Goal: Information Seeking & Learning: Learn about a topic

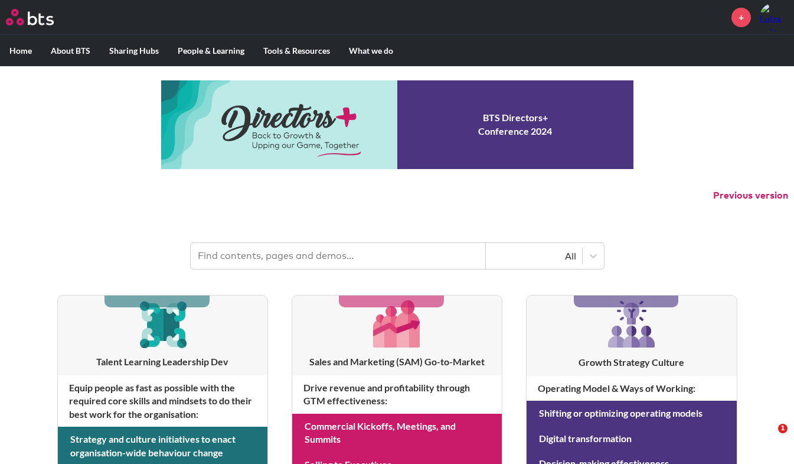
click at [441, 261] on input "text" at bounding box center [338, 256] width 295 height 26
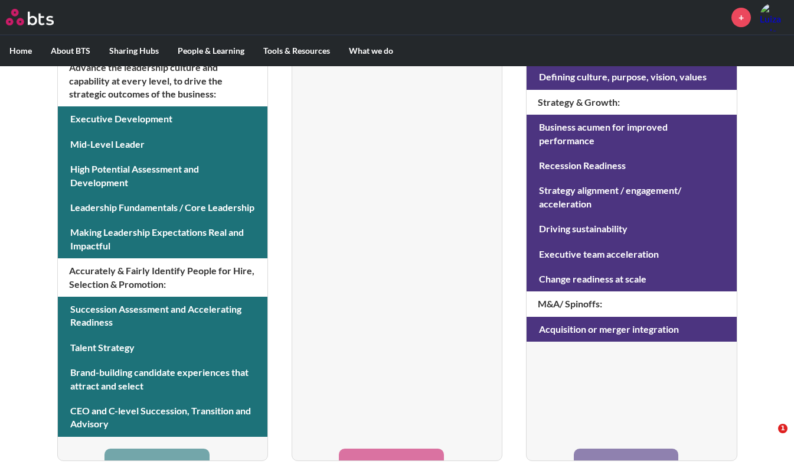
scroll to position [533, 0]
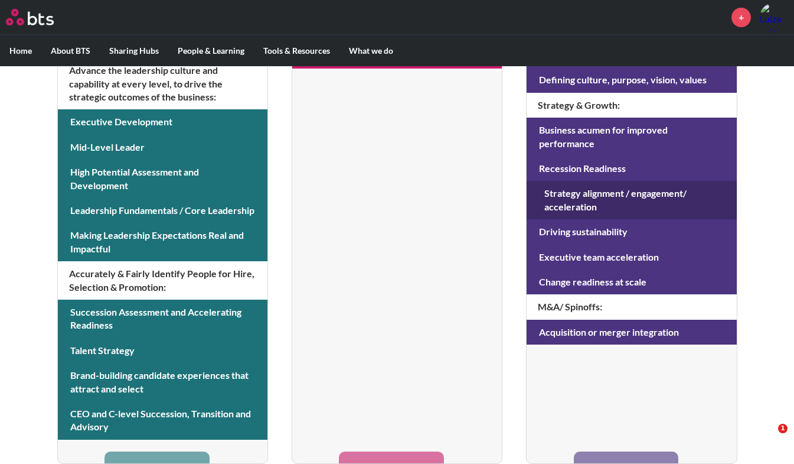
click at [646, 181] on link at bounding box center [632, 200] width 210 height 38
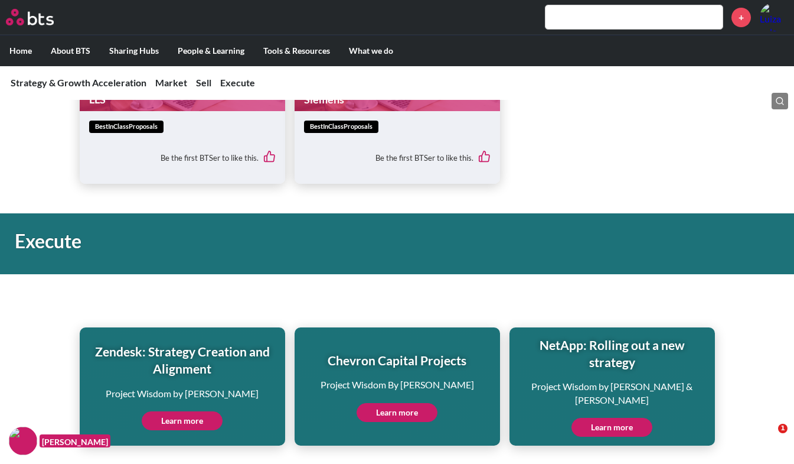
scroll to position [2983, 0]
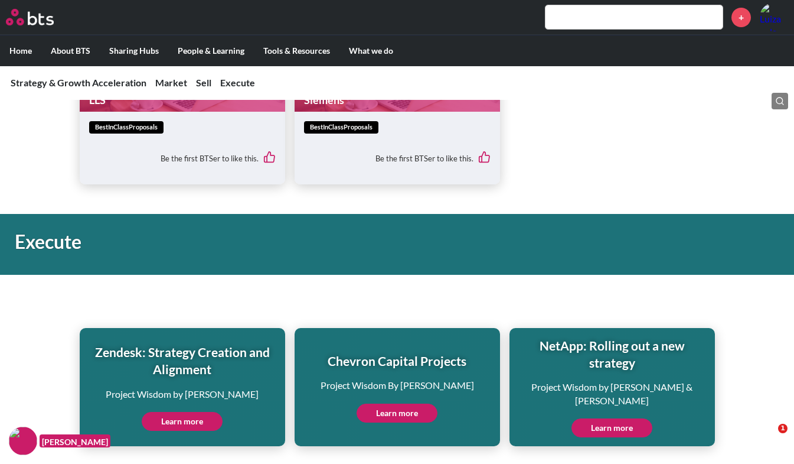
click at [609, 418] on link "Learn more" at bounding box center [612, 427] width 81 height 19
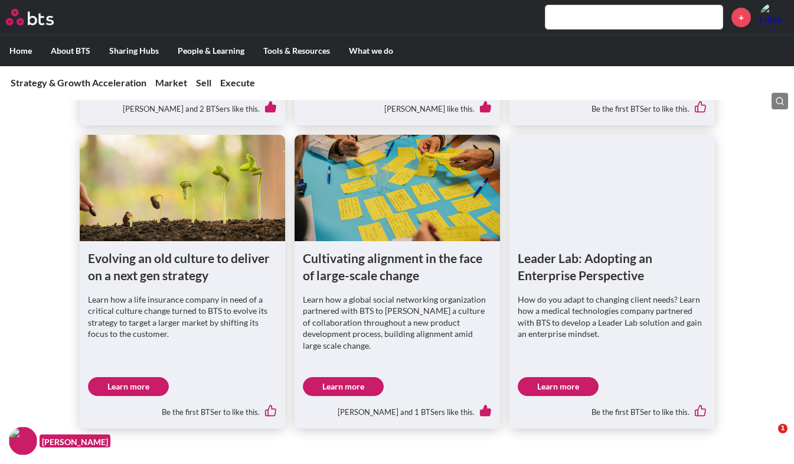
scroll to position [722, 0]
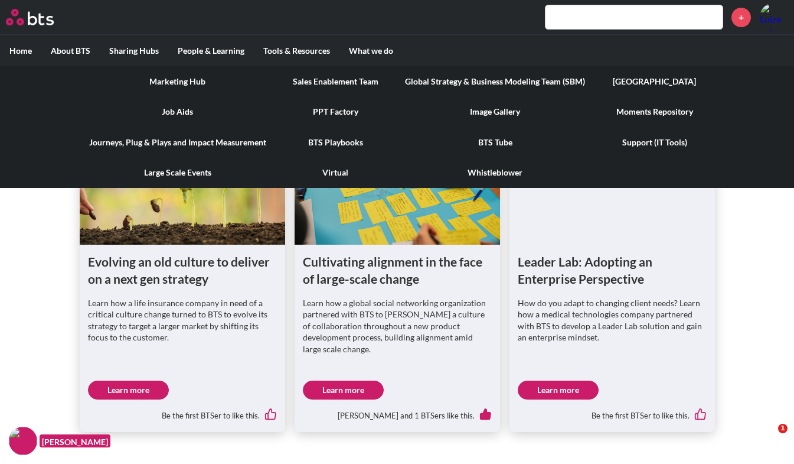
click at [642, 79] on link "[GEOGRAPHIC_DATA]" at bounding box center [655, 81] width 120 height 31
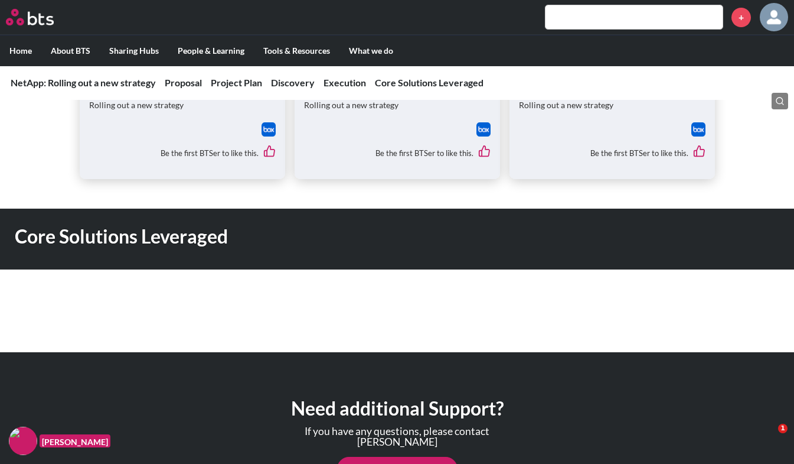
scroll to position [1809, 0]
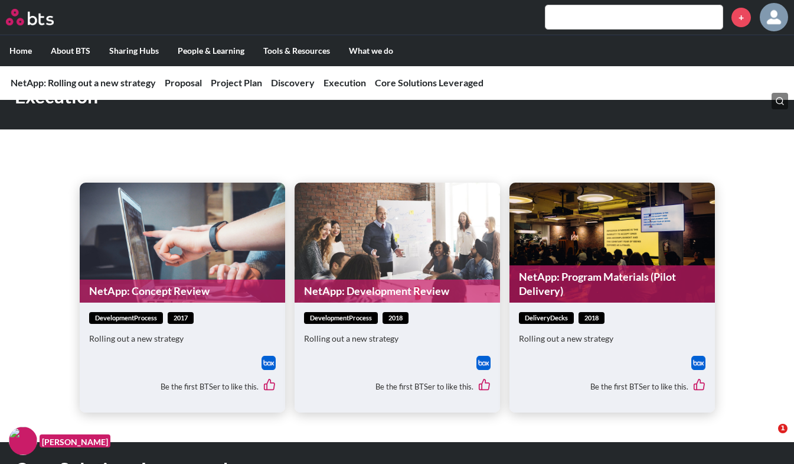
click at [610, 212] on figure "NetApp: Program Materials (Pilot Delivery)" at bounding box center [612, 242] width 205 height 120
click at [610, 355] on div at bounding box center [612, 362] width 187 height 14
click at [699, 355] on img at bounding box center [698, 362] width 14 height 14
click at [269, 355] on img at bounding box center [269, 362] width 14 height 14
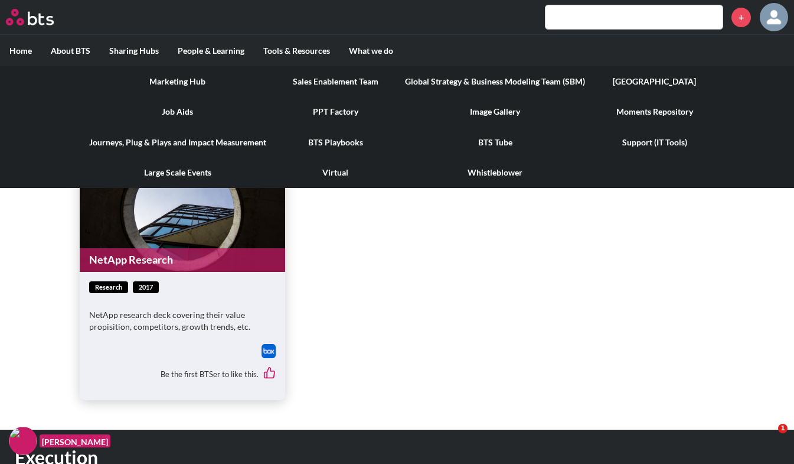
scroll to position [1245, 0]
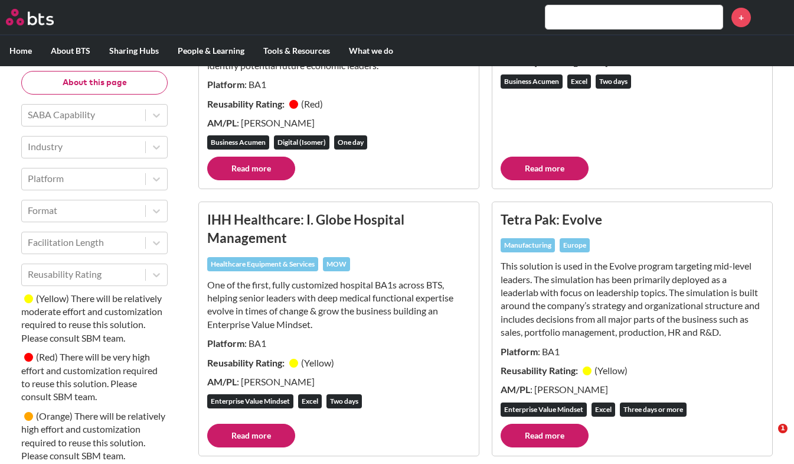
scroll to position [924, 0]
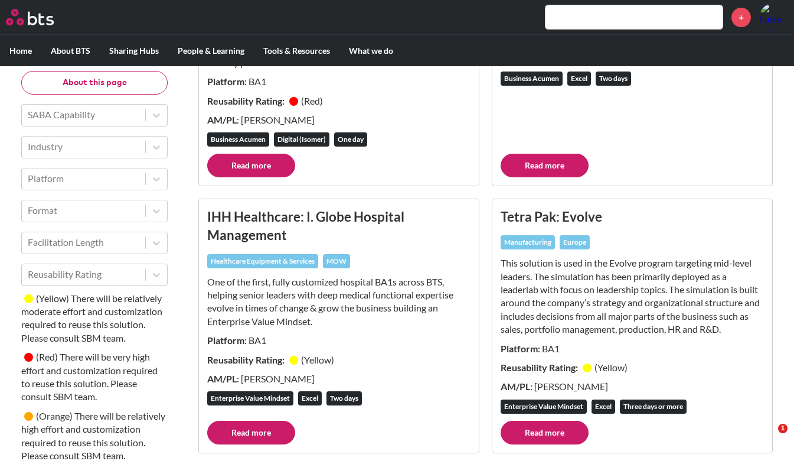
click at [267, 420] on link "Read more" at bounding box center [251, 432] width 88 height 24
